Goal: Task Accomplishment & Management: Manage account settings

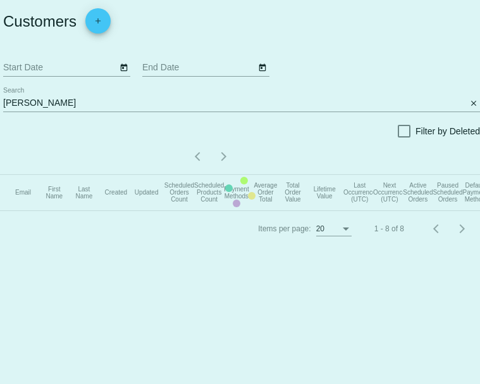
click at [41, 122] on app-dashboard-customers "Customers add Start Date End Date anita Search close Filter by Deleted Items pe…" at bounding box center [240, 123] width 480 height 246
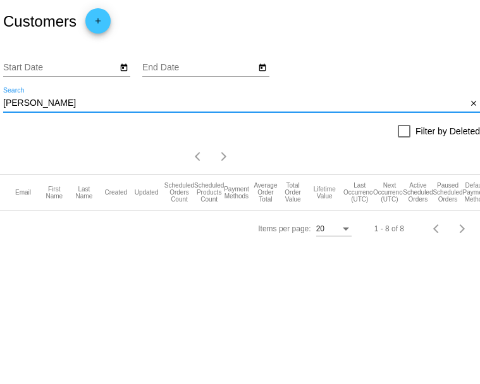
click at [41, 108] on input "anita" at bounding box center [235, 103] width 464 height 10
paste input "[PERSON_NAME][EMAIL_ADDRESS][DOMAIN_NAME]"
drag, startPoint x: 62, startPoint y: 117, endPoint x: 165, endPoint y: 120, distance: 103.2
click at [165, 108] on input "[PERSON_NAME][EMAIL_ADDRESS][DOMAIN_NAME]" at bounding box center [235, 103] width 464 height 10
click at [32, 108] on input "regina.maher" at bounding box center [235, 103] width 464 height 10
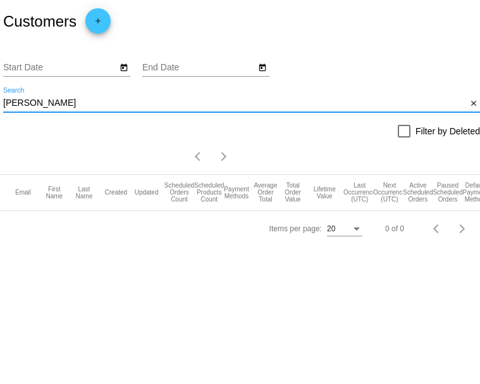
type input "regina maher"
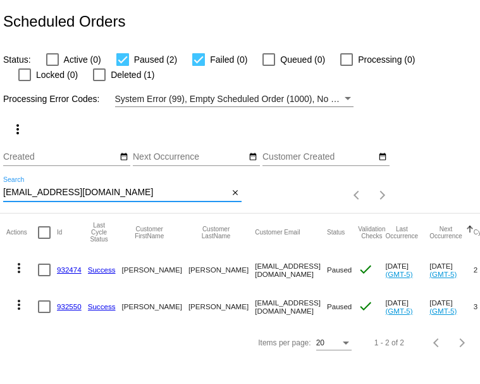
click at [51, 197] on input "[EMAIL_ADDRESS][DOMAIN_NAME]" at bounding box center [115, 192] width 225 height 10
paste input "[PERSON_NAME].maher321"
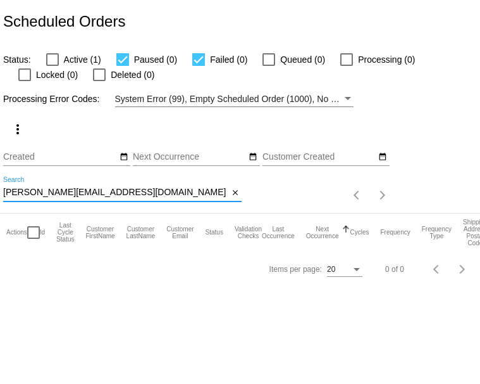
type input "[PERSON_NAME][EMAIL_ADDRESS][DOMAIN_NAME]"
click at [52, 63] on div at bounding box center [52, 59] width 13 height 13
click at [52, 66] on input "Active (1)" at bounding box center [52, 66] width 1 height 1
checkbox input "true"
click at [129, 66] on div at bounding box center [122, 59] width 13 height 13
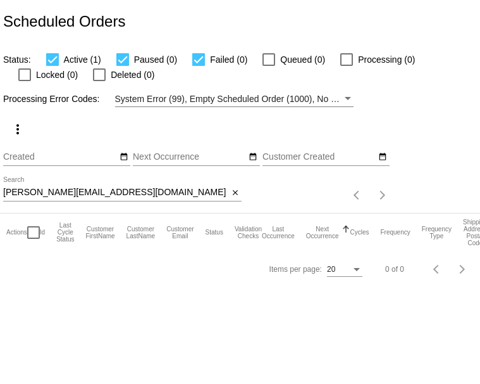
click at [123, 66] on input "Paused (0)" at bounding box center [122, 66] width 1 height 1
checkbox input "false"
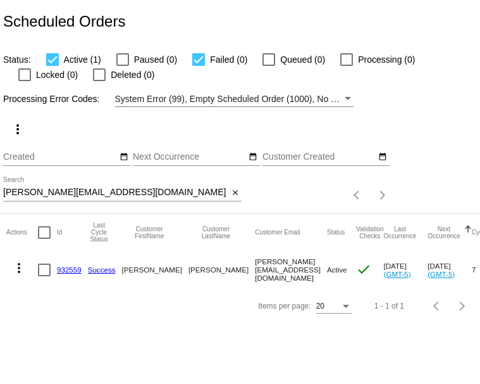
click at [65, 273] on link "932559" at bounding box center [69, 269] width 25 height 8
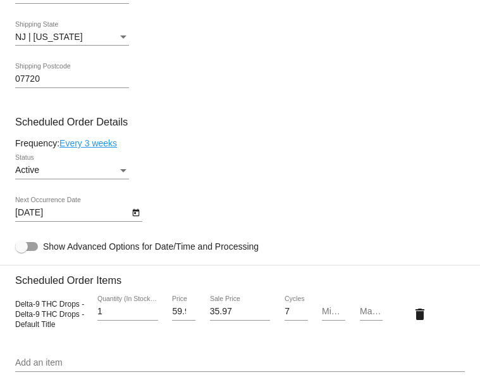
scroll to position [735, 0]
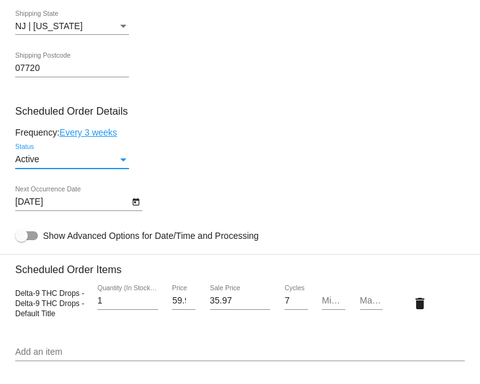
click at [123, 165] on div "Status" at bounding box center [123, 159] width 11 height 10
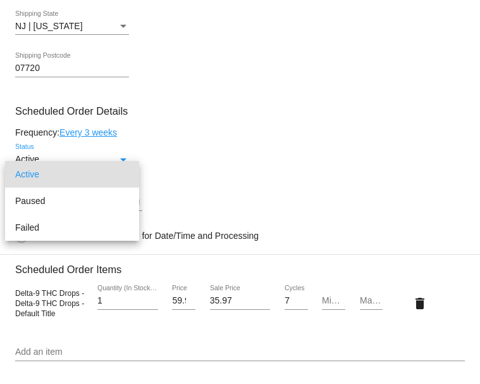
click at [123, 176] on span "Active" at bounding box center [72, 174] width 114 height 27
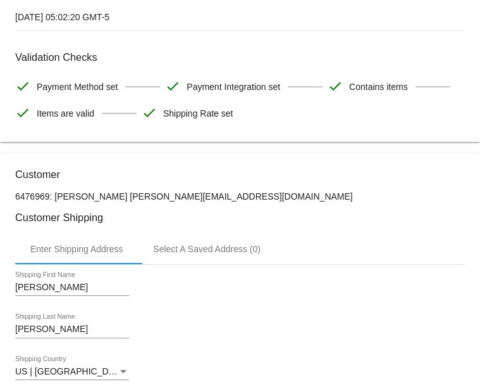
scroll to position [0, 0]
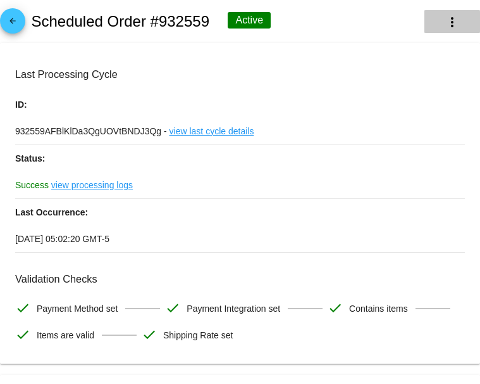
click at [458, 23] on mat-icon "more_vert" at bounding box center [452, 22] width 15 height 15
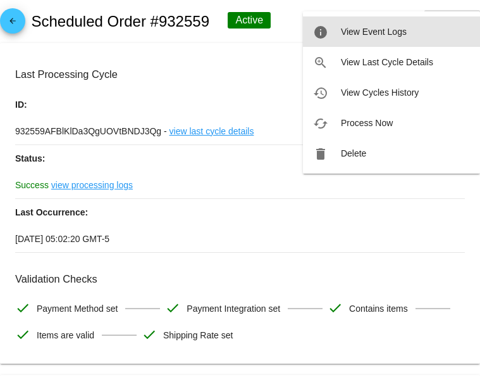
click at [458, 23] on button "info View Event Logs" at bounding box center [391, 31] width 177 height 30
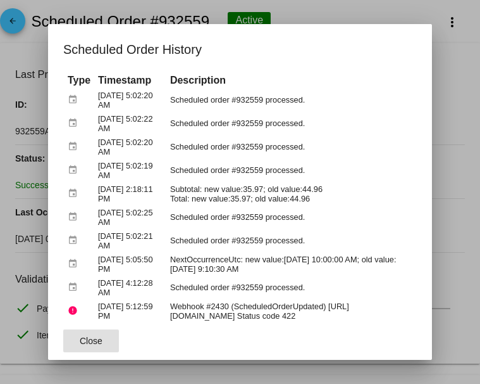
click at [81, 342] on span "Close" at bounding box center [91, 340] width 23 height 10
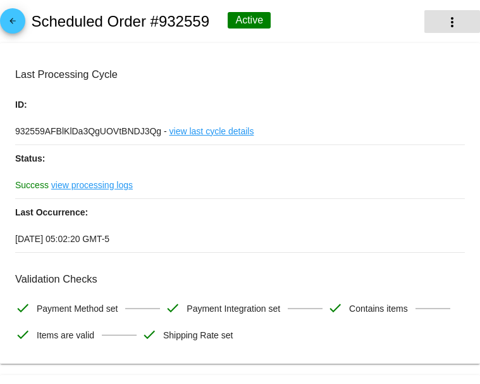
click at [448, 27] on mat-icon "more_vert" at bounding box center [452, 22] width 15 height 15
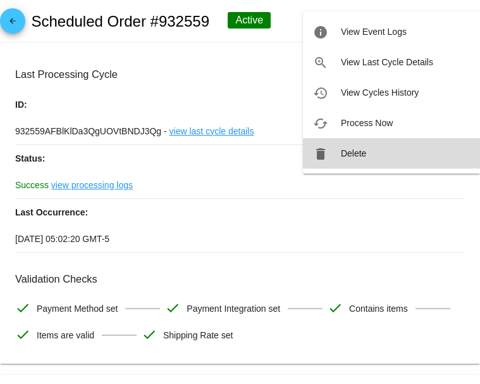
click at [358, 148] on span "Delete" at bounding box center [353, 153] width 25 height 10
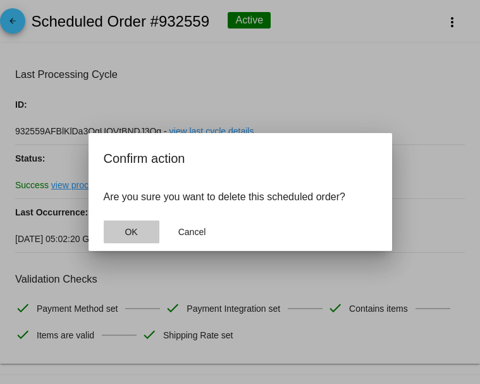
click at [134, 237] on span "OK" at bounding box center [131, 232] width 13 height 10
